Goal: Navigation & Orientation: Find specific page/section

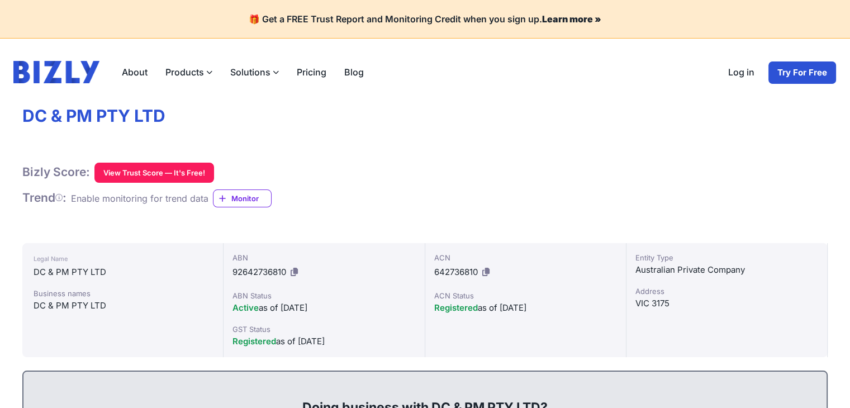
click at [191, 75] on label "Products" at bounding box center [189, 72] width 65 height 22
click at [0, 0] on input "Products" at bounding box center [0, 0] width 0 height 0
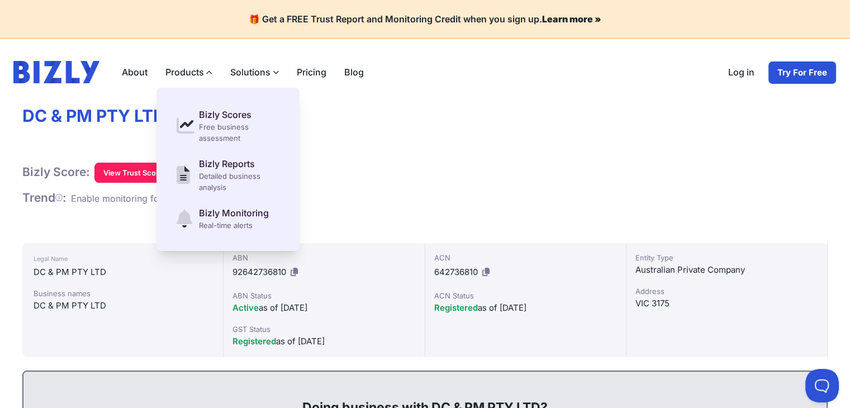
click at [370, 165] on div "Bizly Score: View Trust Score — It's Free! View Trust Score — It's Free!" at bounding box center [425, 173] width 806 height 20
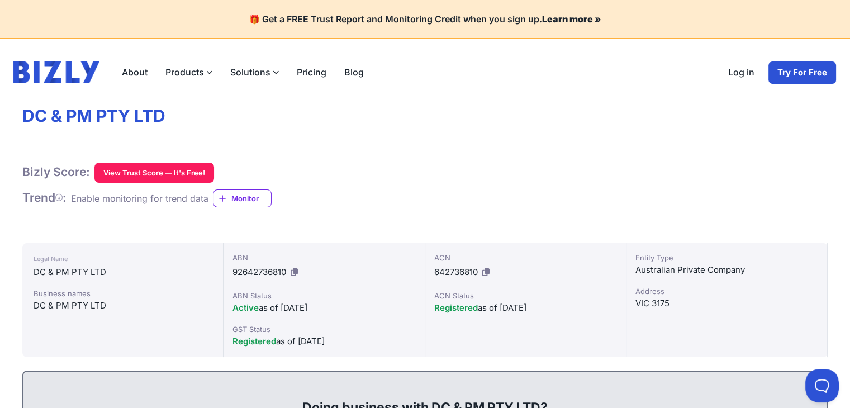
click at [136, 72] on link "About" at bounding box center [135, 72] width 44 height 22
click at [351, 74] on link "Blog" at bounding box center [353, 72] width 37 height 22
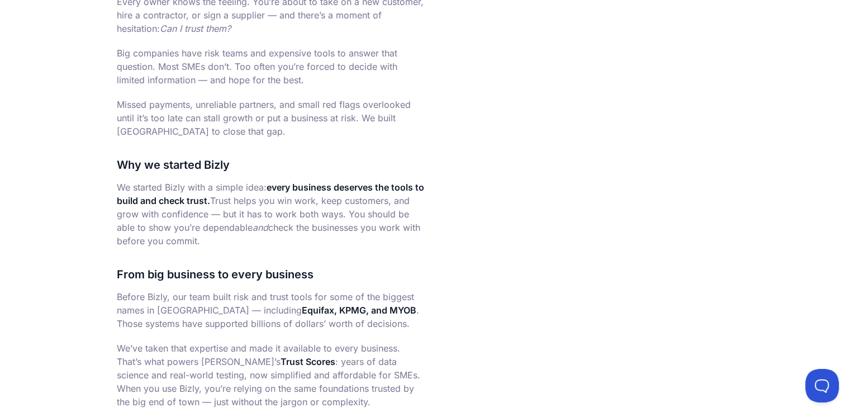
scroll to position [447, 0]
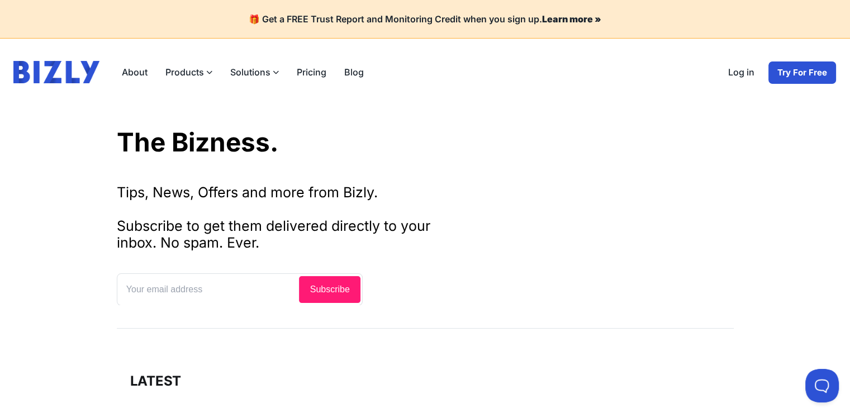
click at [126, 76] on link "About" at bounding box center [135, 72] width 44 height 22
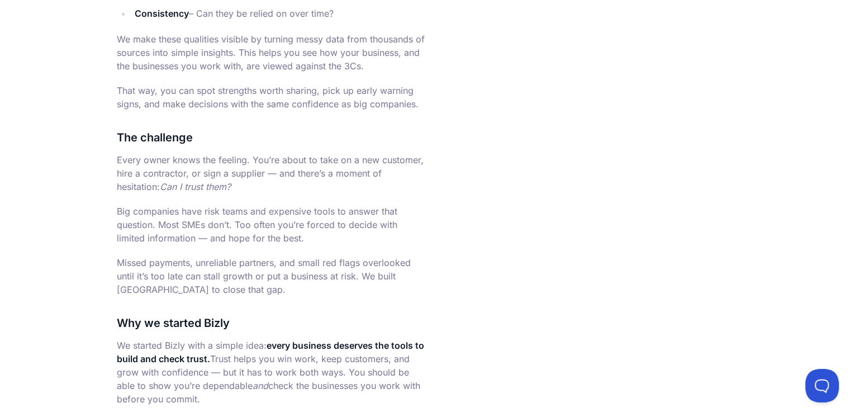
scroll to position [559, 0]
